Goal: Information Seeking & Learning: Understand process/instructions

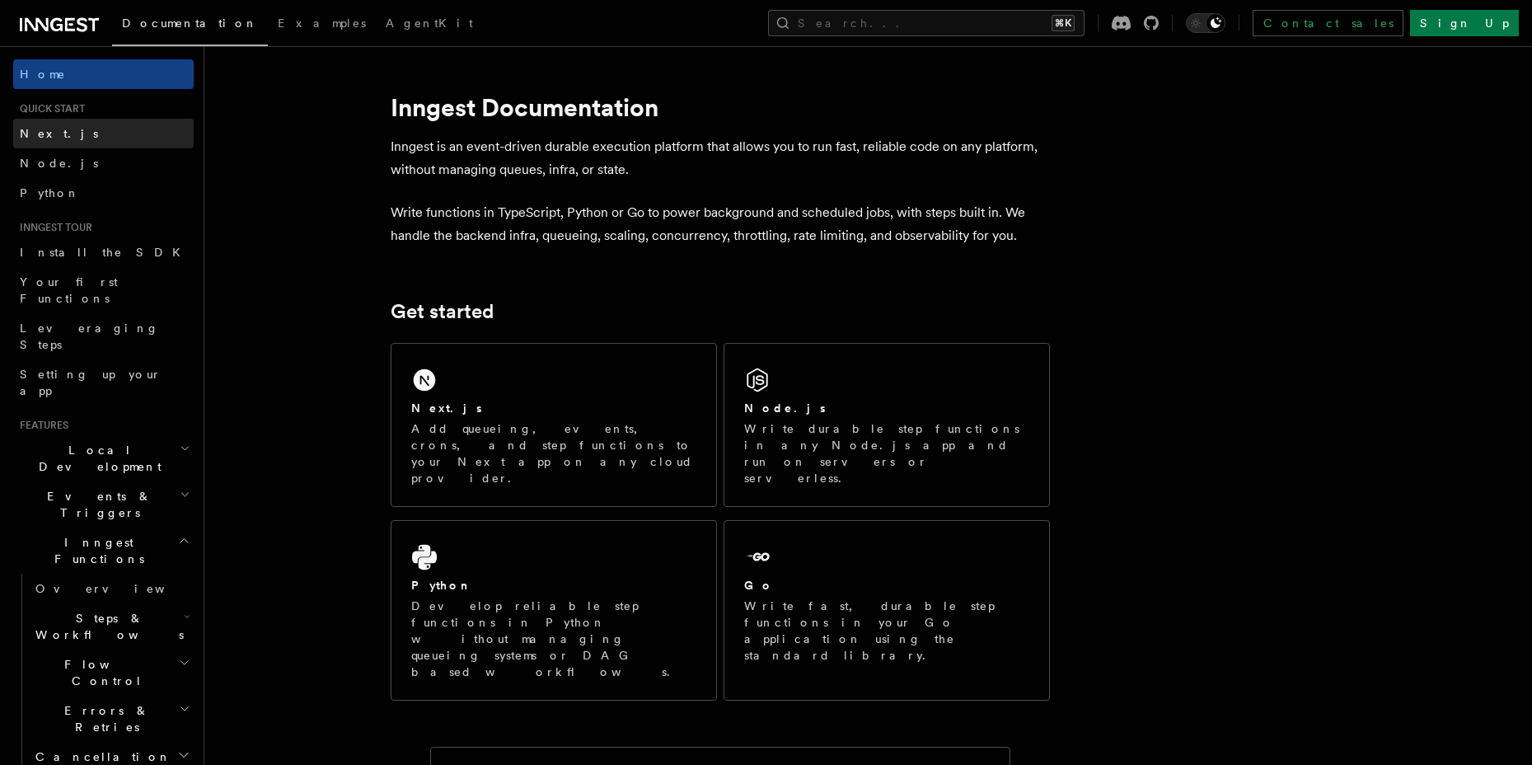
click at [114, 124] on link "Next.js" at bounding box center [103, 134] width 180 height 30
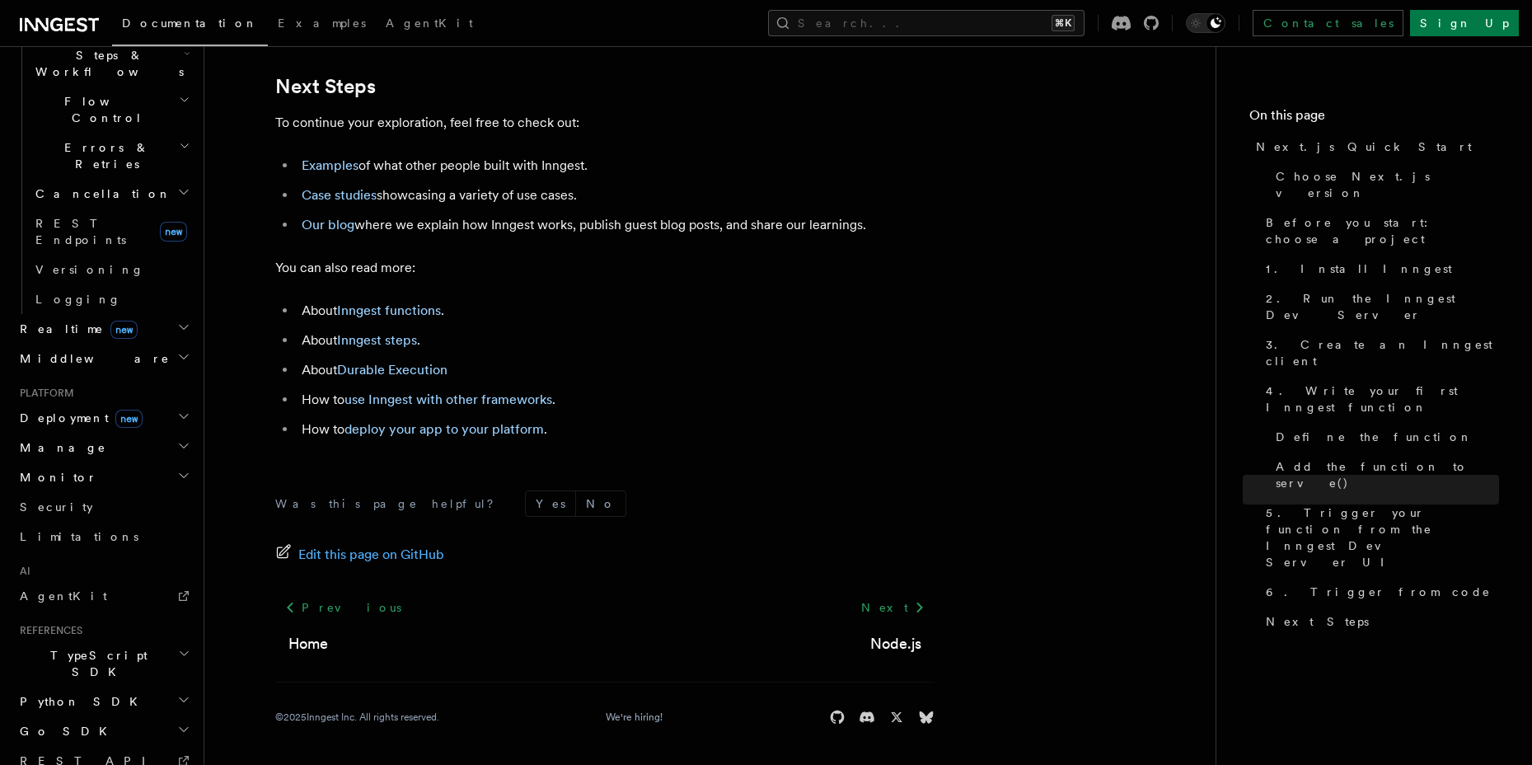
scroll to position [587, 0]
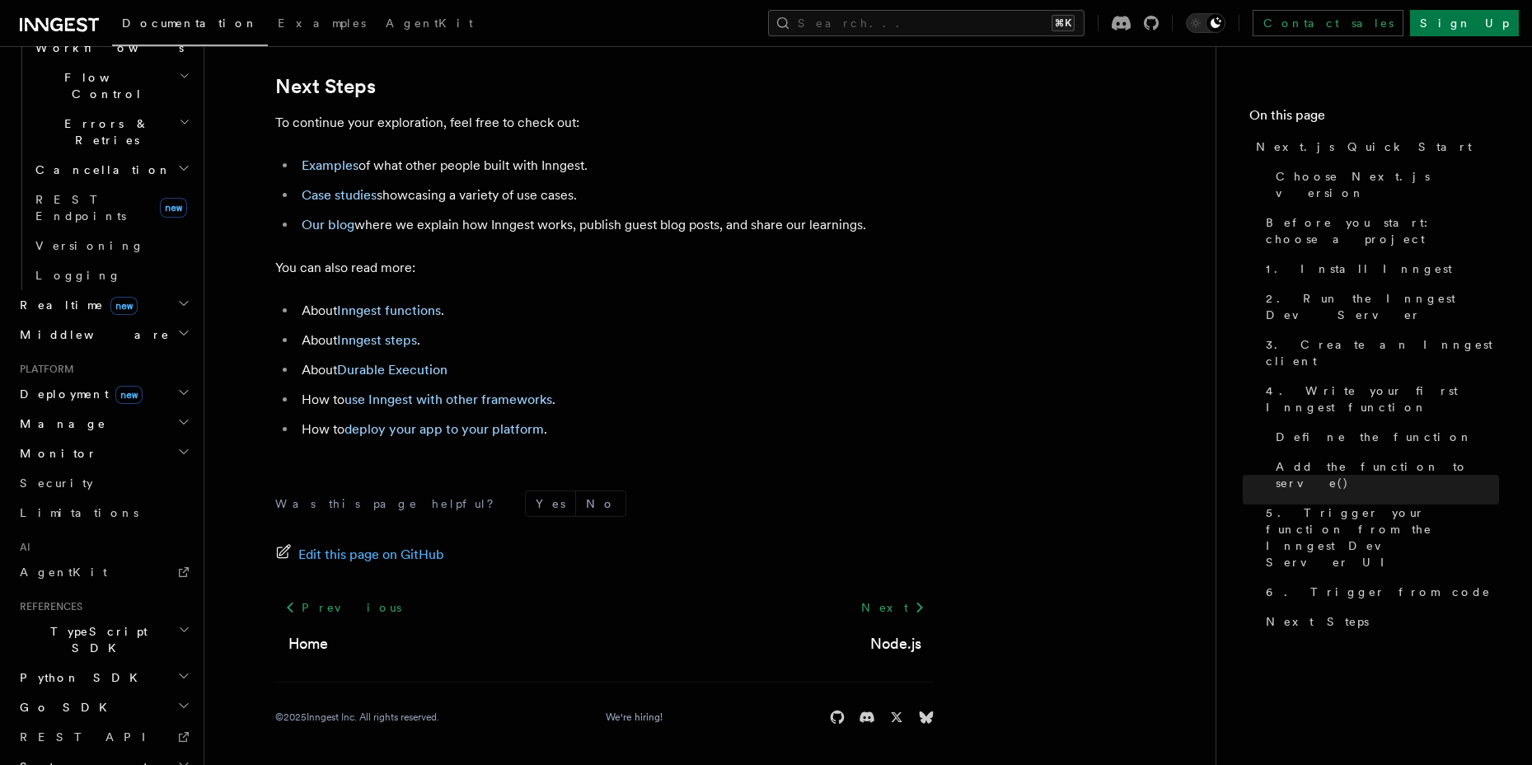
click at [122, 290] on h2 "Realtime new" at bounding box center [103, 305] width 180 height 30
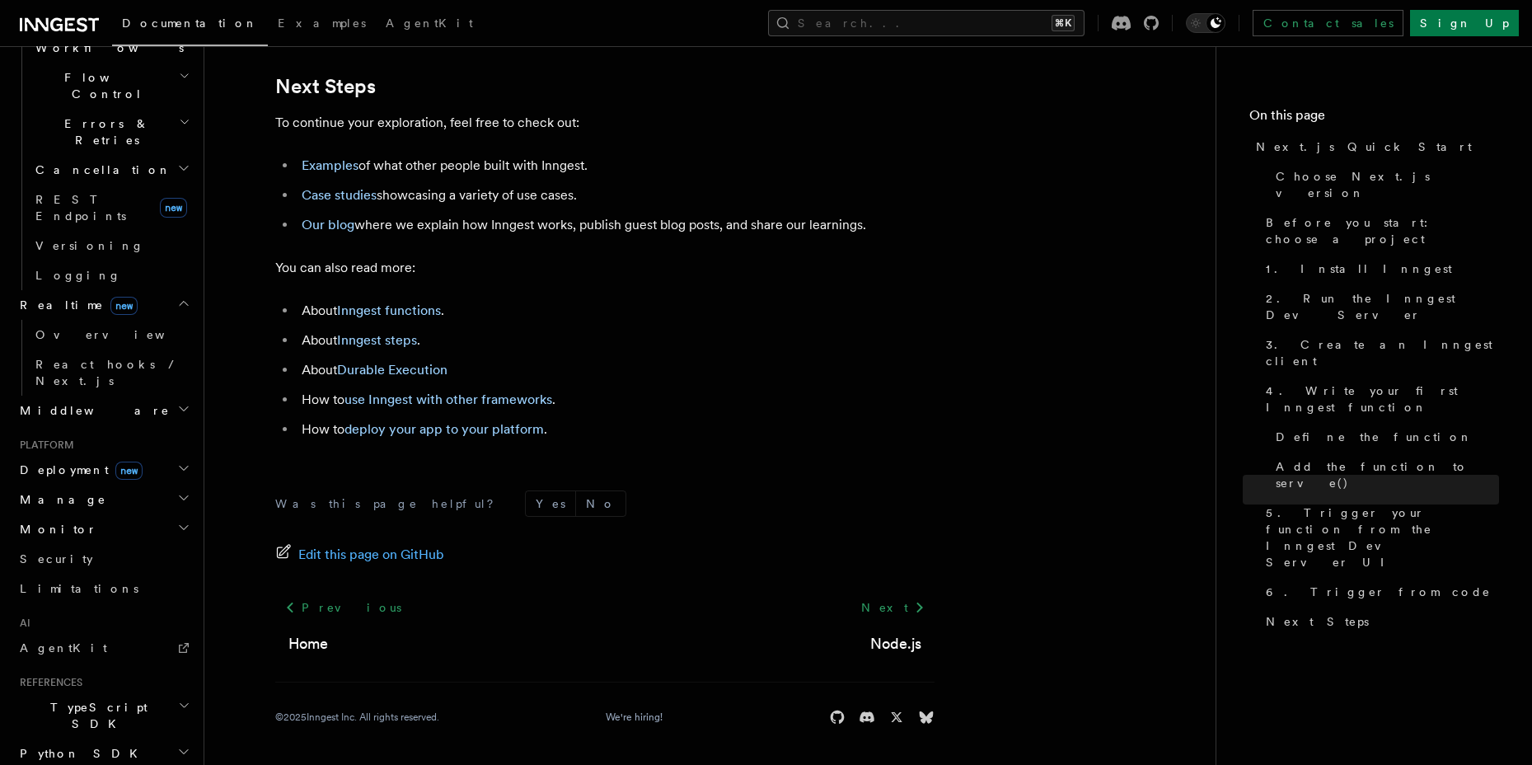
click at [82, 461] on span "Deployment new" at bounding box center [77, 469] width 129 height 16
click at [77, 763] on span "Self hosting" at bounding box center [95, 769] width 121 height 13
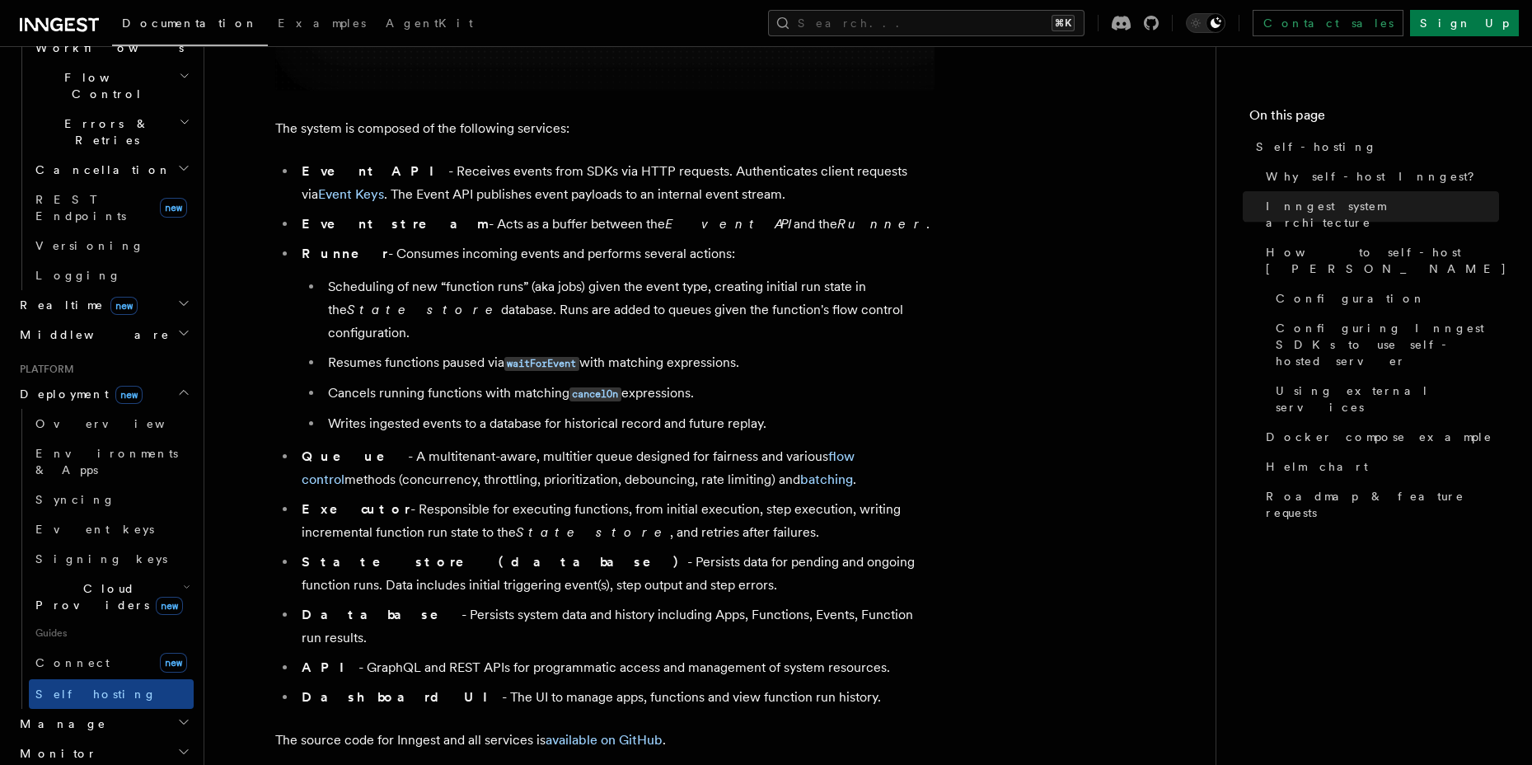
scroll to position [924, 0]
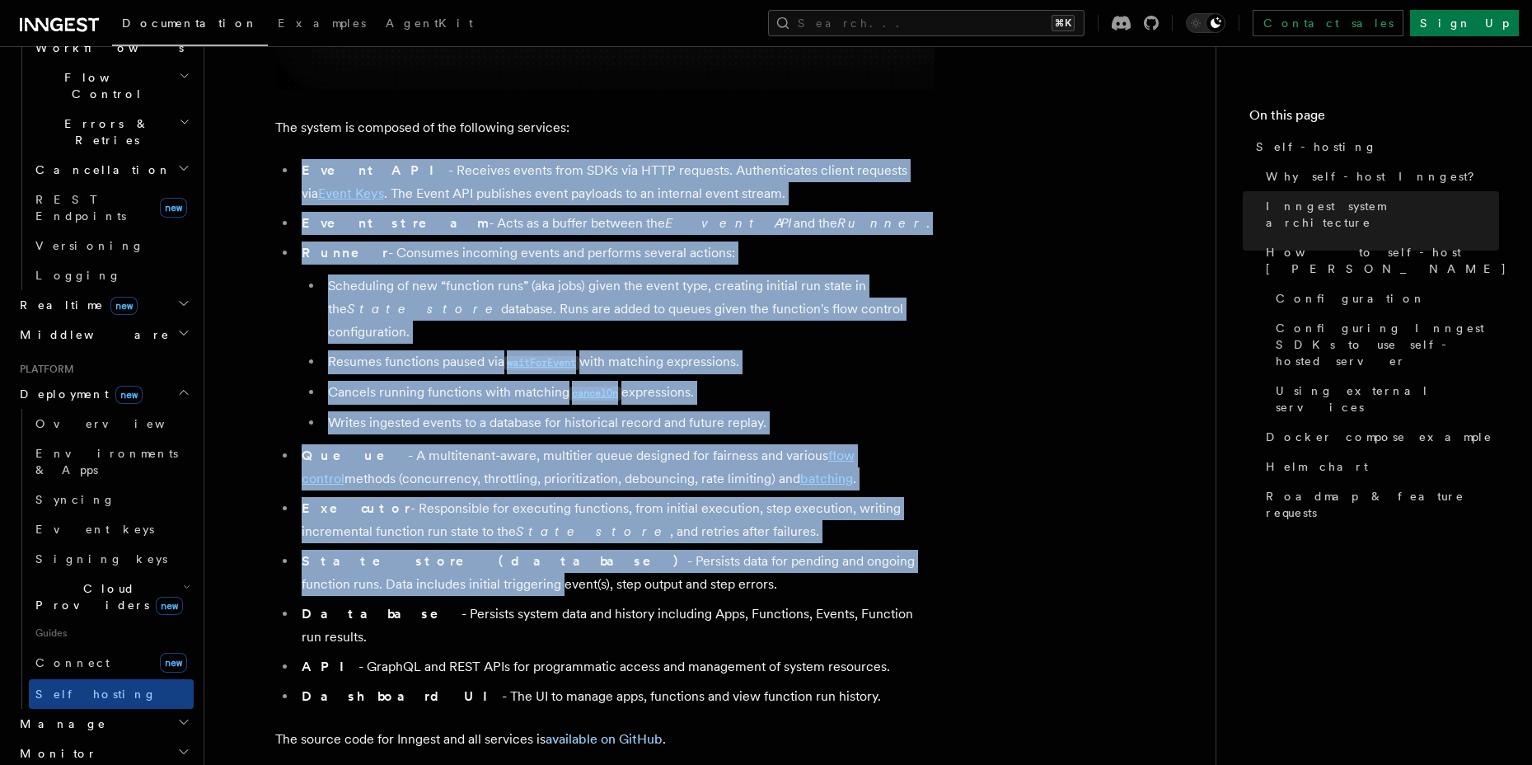
drag, startPoint x: 934, startPoint y: 117, endPoint x: 972, endPoint y: 610, distance: 494.1
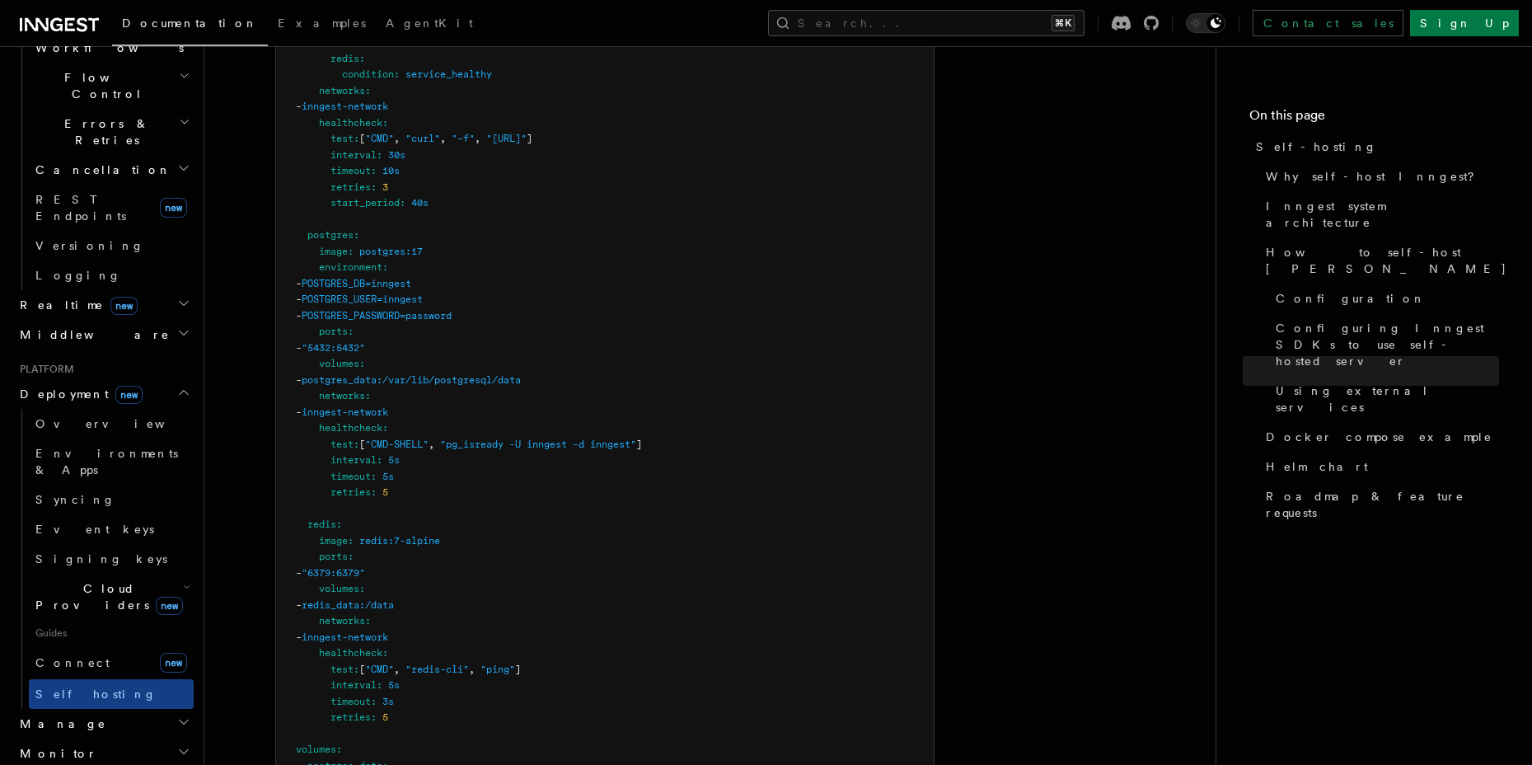
scroll to position [4753, 0]
